Goal: Find specific page/section: Find specific page/section

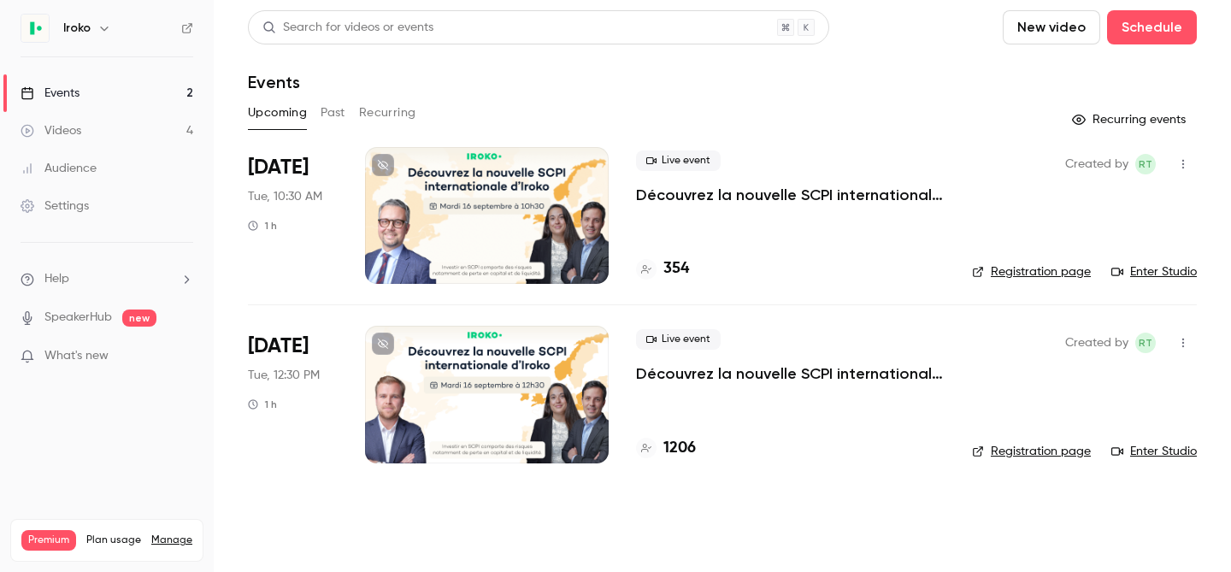
click at [764, 375] on p "Découvrez la nouvelle SCPI internationale signée [PERSON_NAME]" at bounding box center [790, 373] width 309 height 21
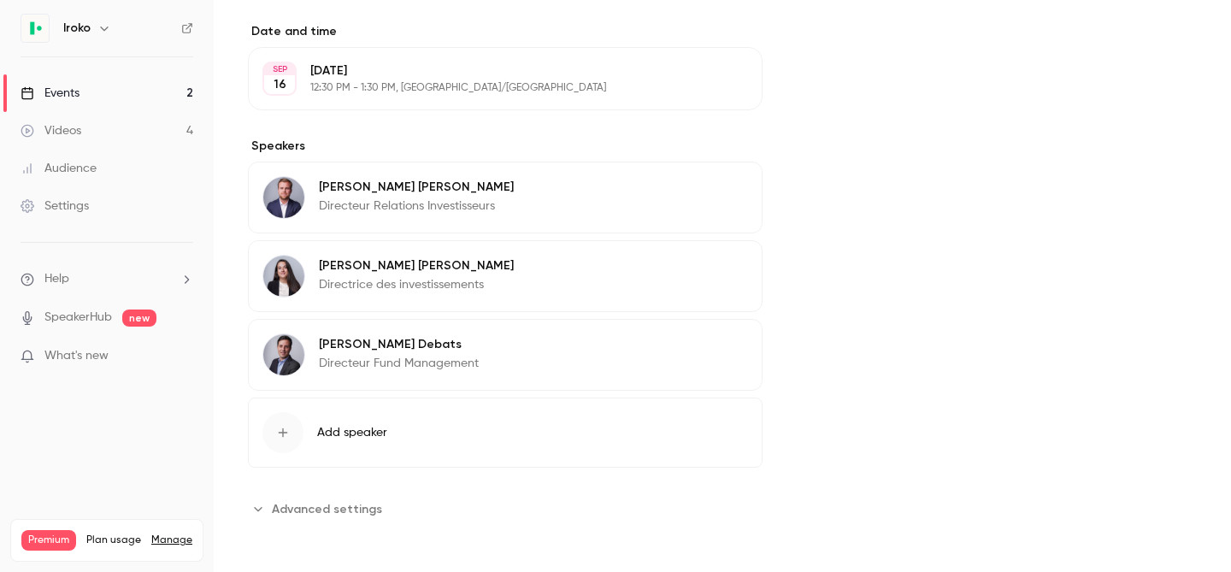
scroll to position [524, 0]
